Goal: Communication & Community: Answer question/provide support

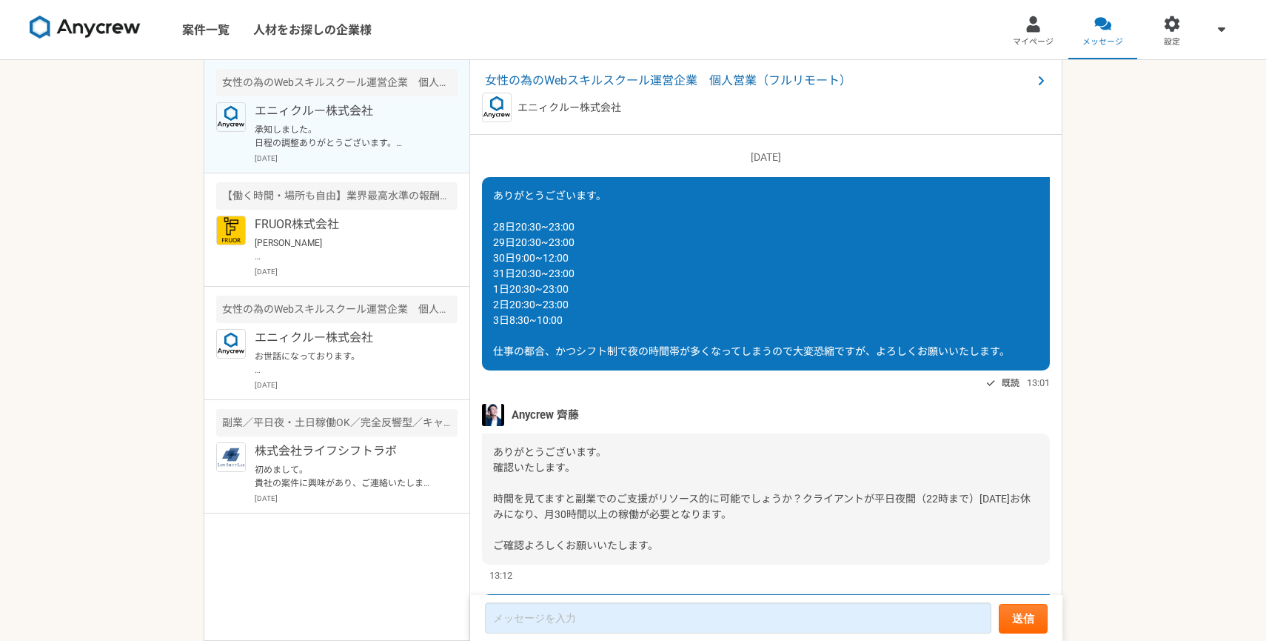
scroll to position [1305, 0]
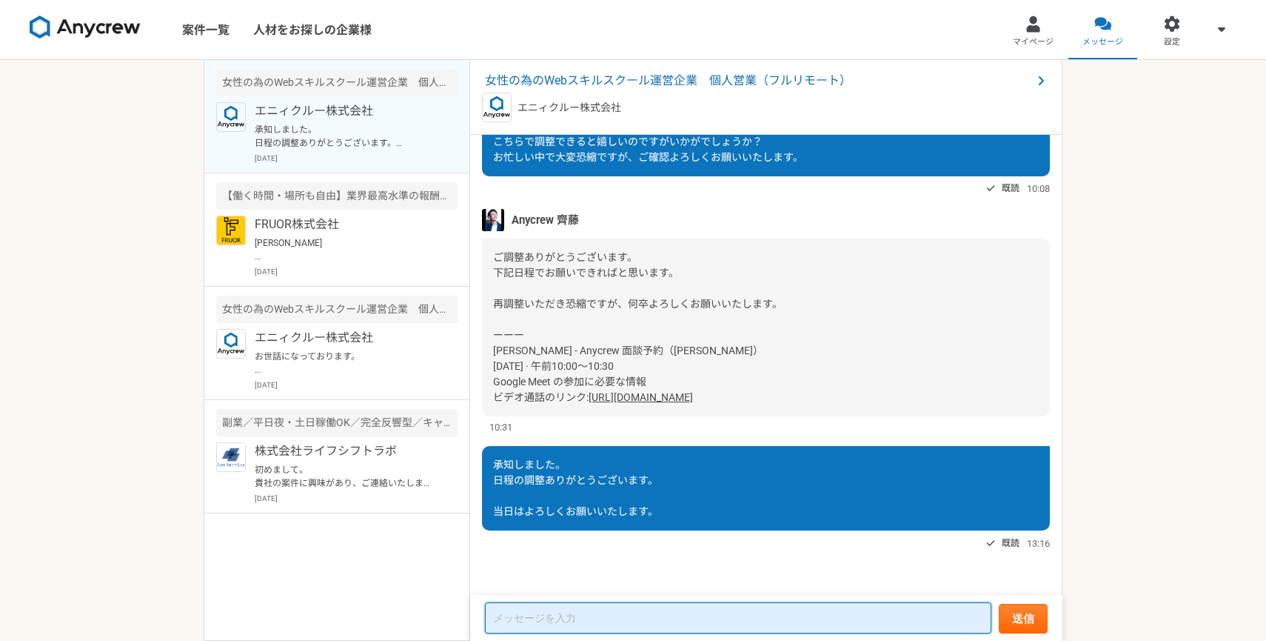
click at [623, 621] on textarea at bounding box center [738, 617] width 507 height 31
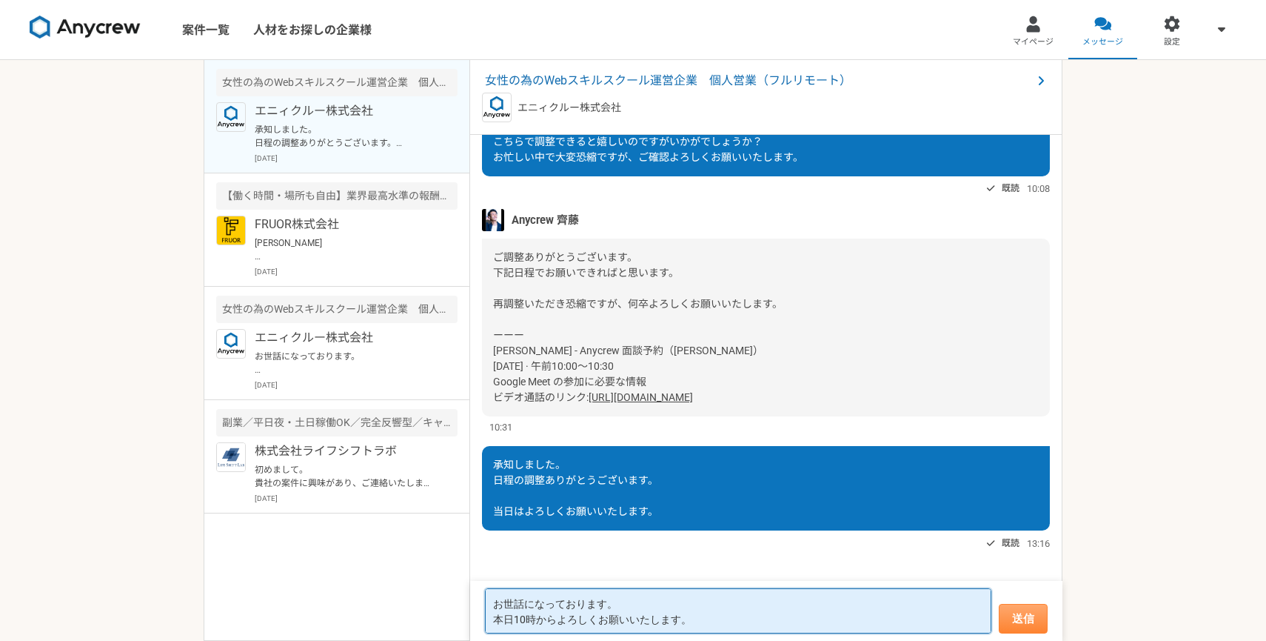
type textarea "お世話になっております。 本日10時からよろしくお願いいたします。"
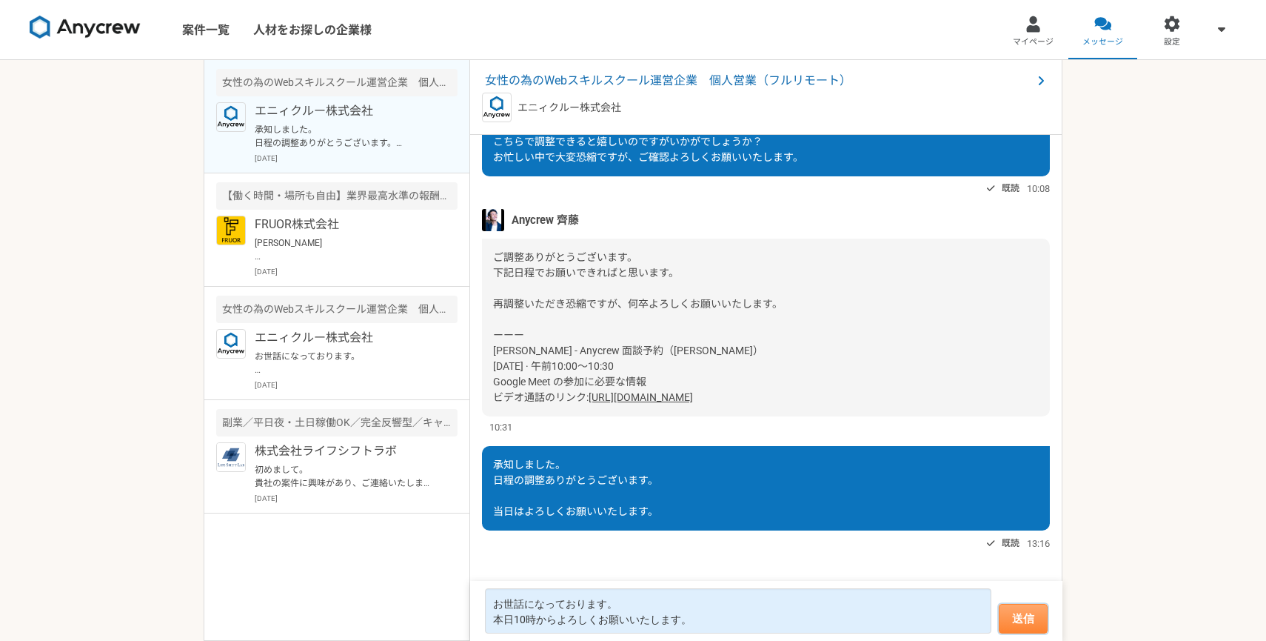
click at [1031, 625] on button "送信" at bounding box center [1023, 619] width 49 height 30
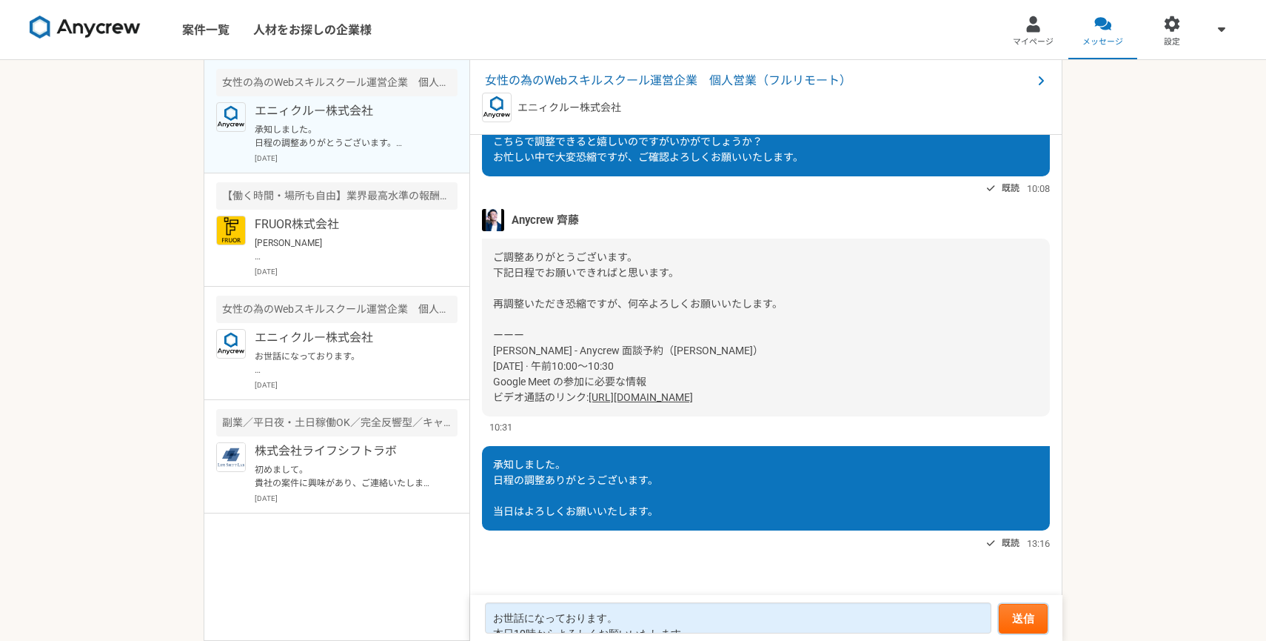
scroll to position [1204, 0]
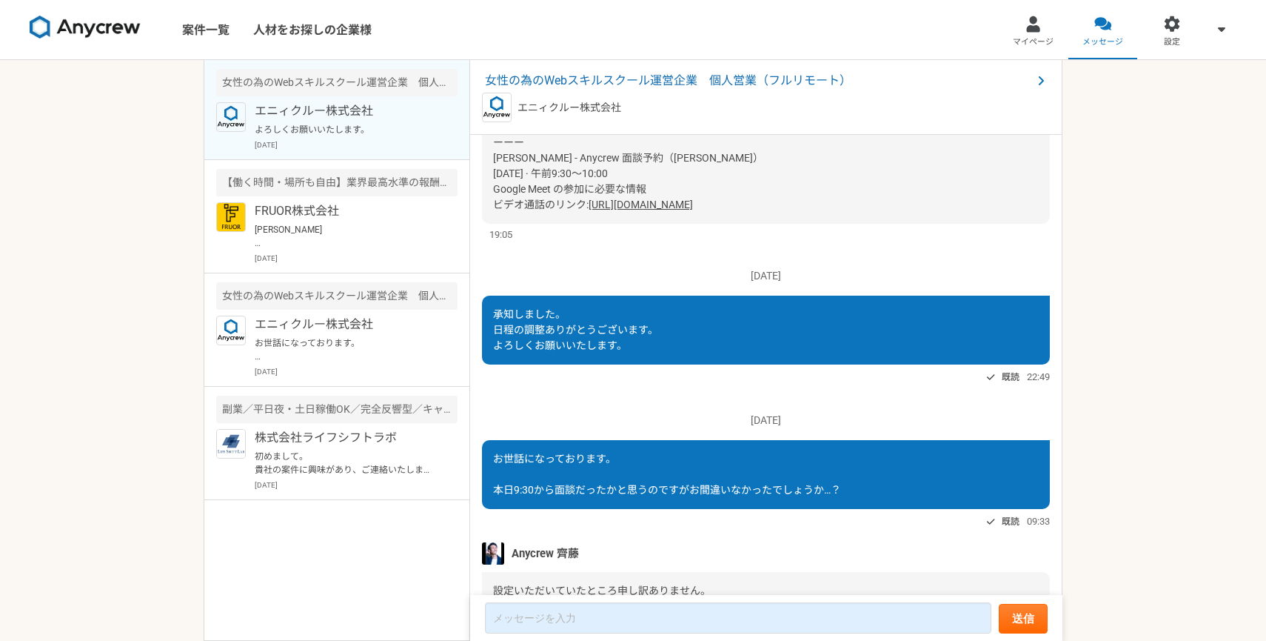
scroll to position [2484, 0]
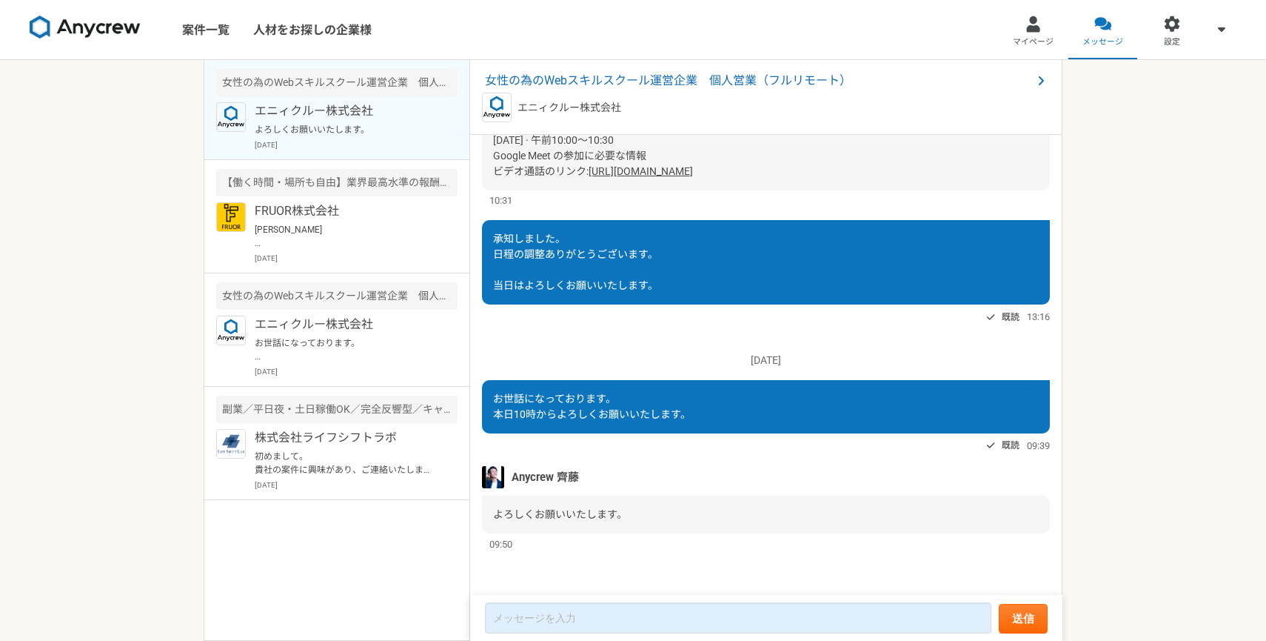
click at [666, 171] on link "[URL][DOMAIN_NAME]" at bounding box center [641, 171] width 104 height 12
click at [683, 169] on link "[URL][DOMAIN_NAME]" at bounding box center [641, 171] width 104 height 12
click at [655, 78] on span "女性の為のWebスキルスクール運営企業　個人営業（フルリモート）" at bounding box center [758, 81] width 547 height 18
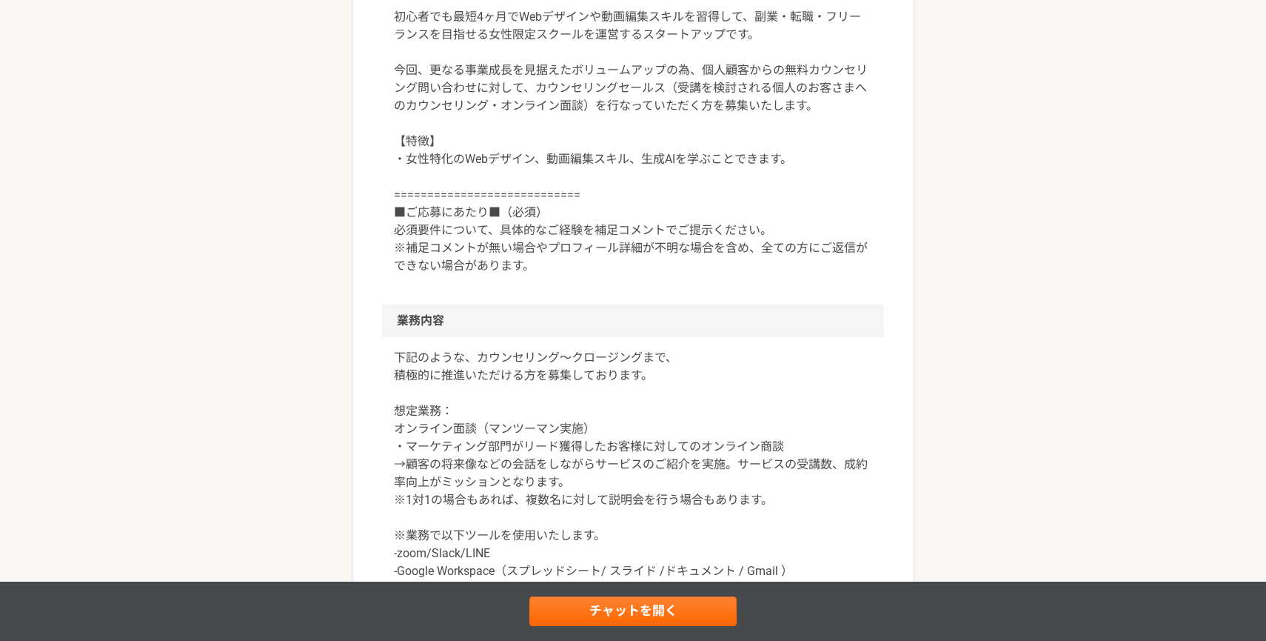
scroll to position [505, 0]
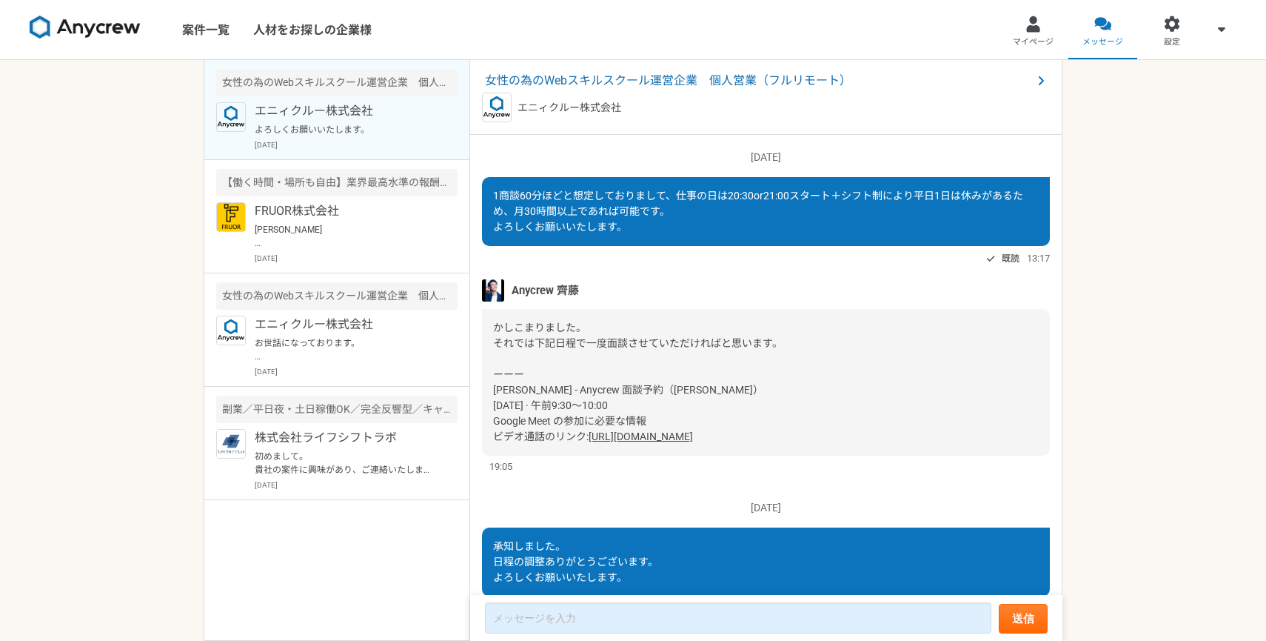
scroll to position [1114, 0]
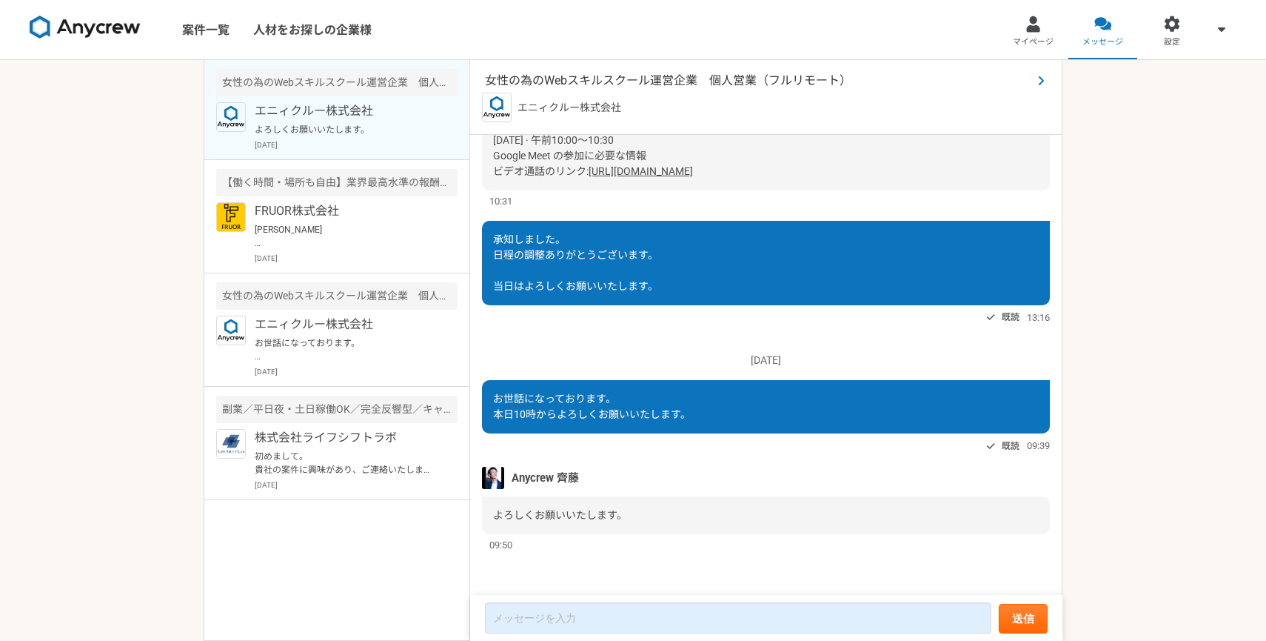
click at [578, 77] on span "女性の為のWebスキルスクール運営企業　個人営業（フルリモート）" at bounding box center [758, 81] width 547 height 18
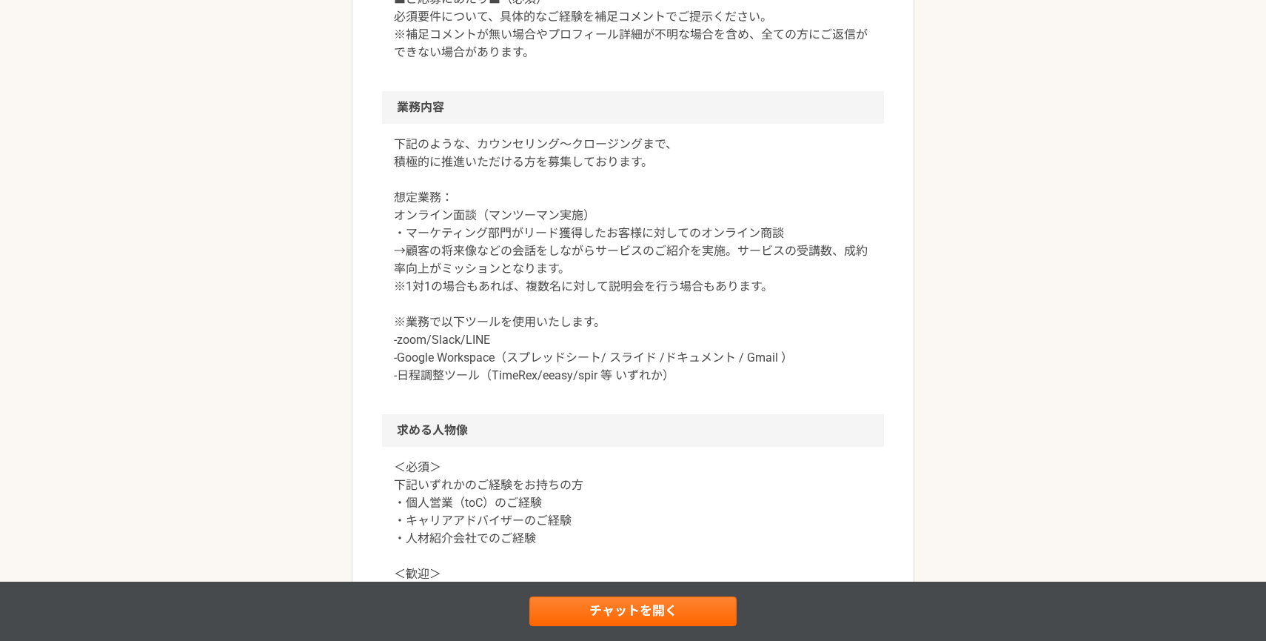
scroll to position [907, 0]
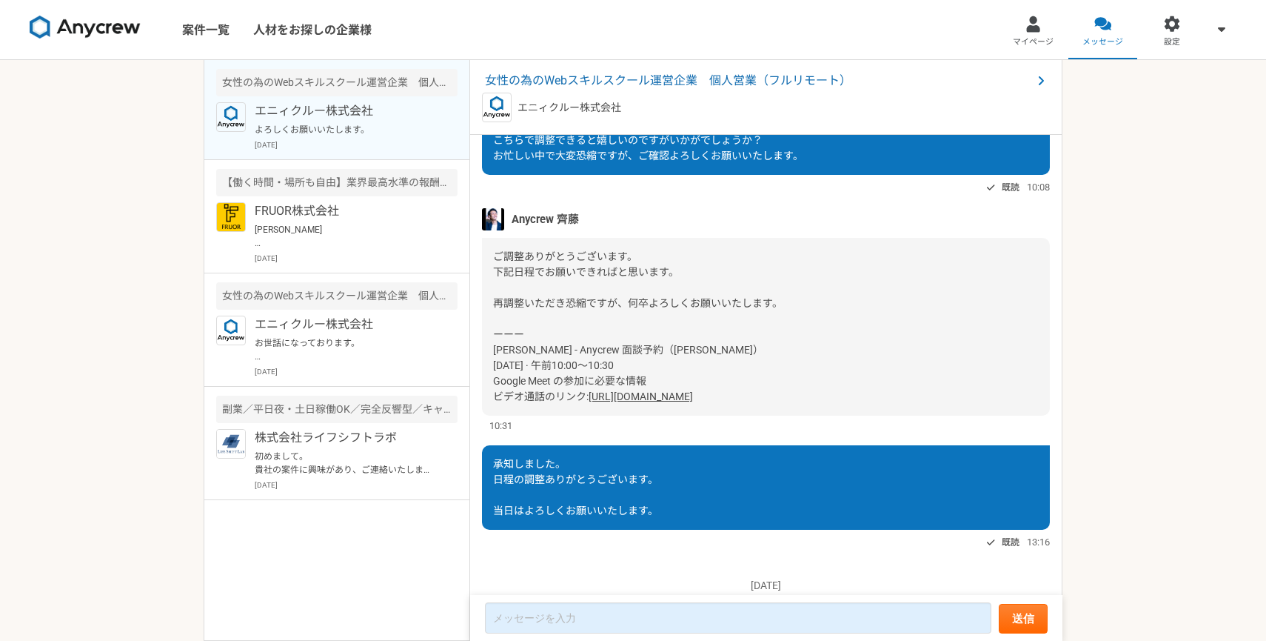
scroll to position [2484, 0]
